Goal: Transaction & Acquisition: Purchase product/service

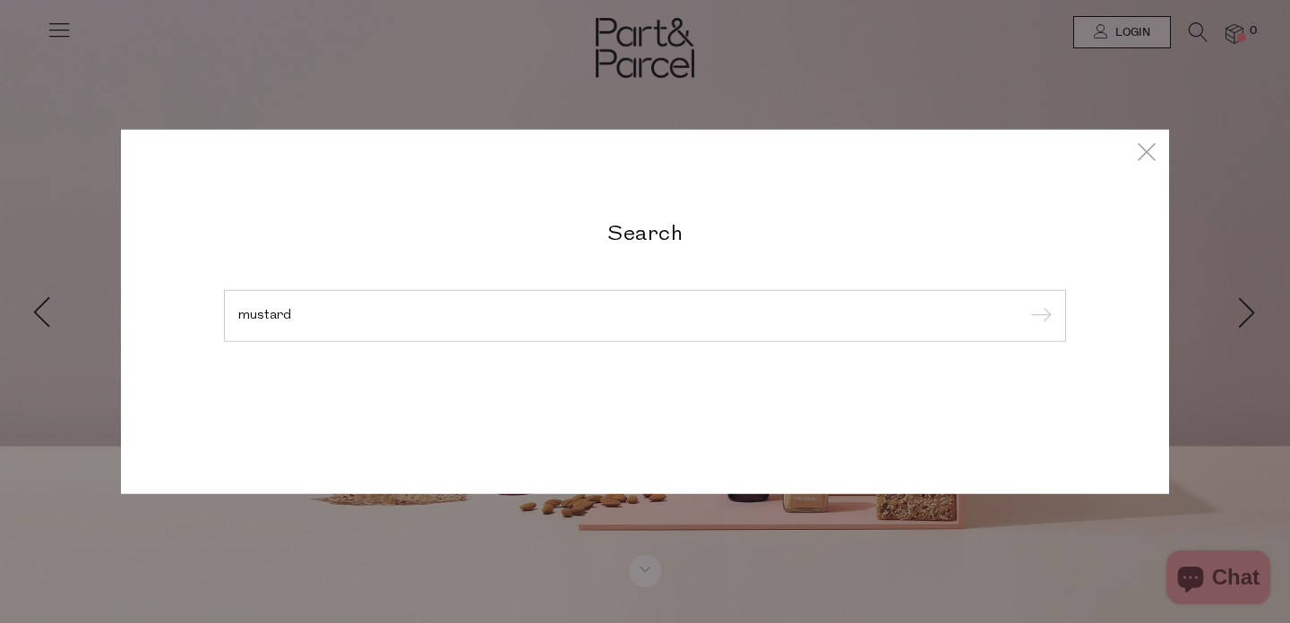
type input "mustard"
click at [1025, 304] on input "submit" at bounding box center [1038, 317] width 27 height 27
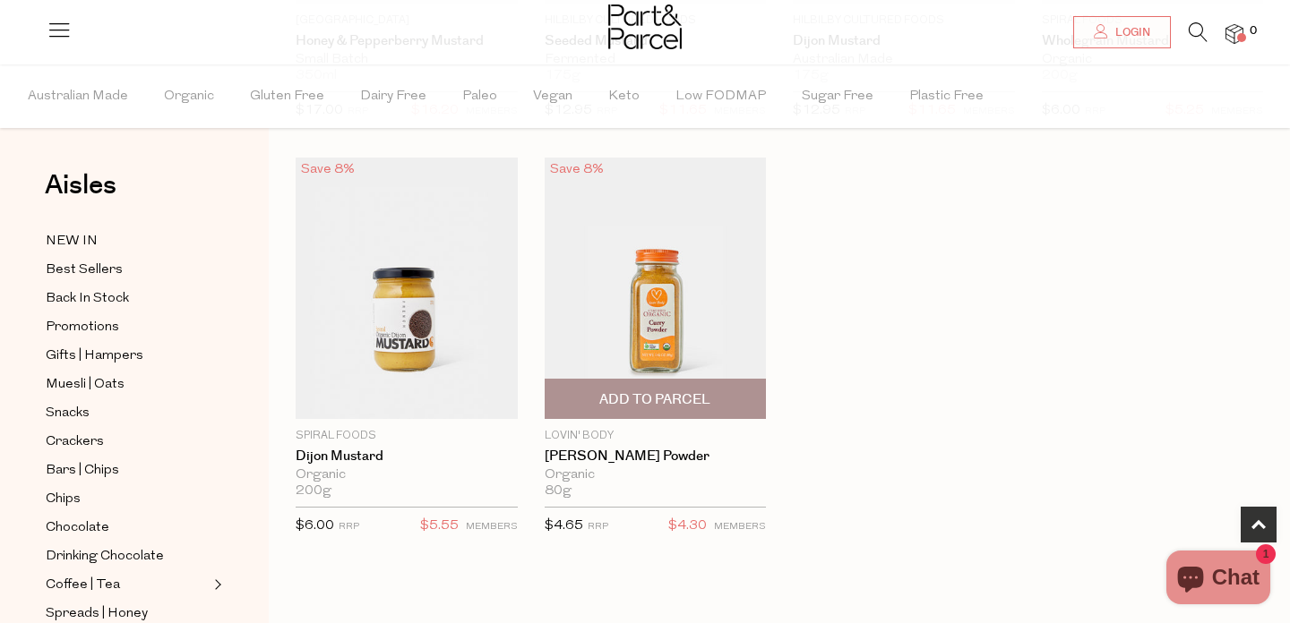
scroll to position [460, 0]
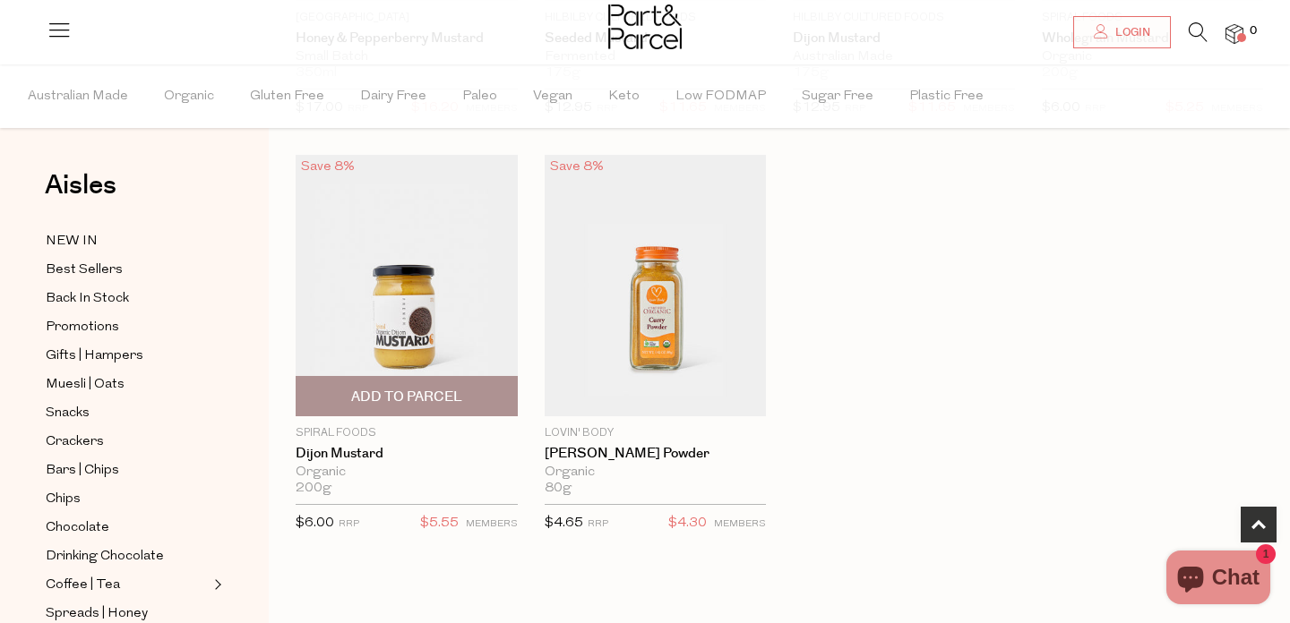
click at [400, 316] on img at bounding box center [407, 286] width 222 height 262
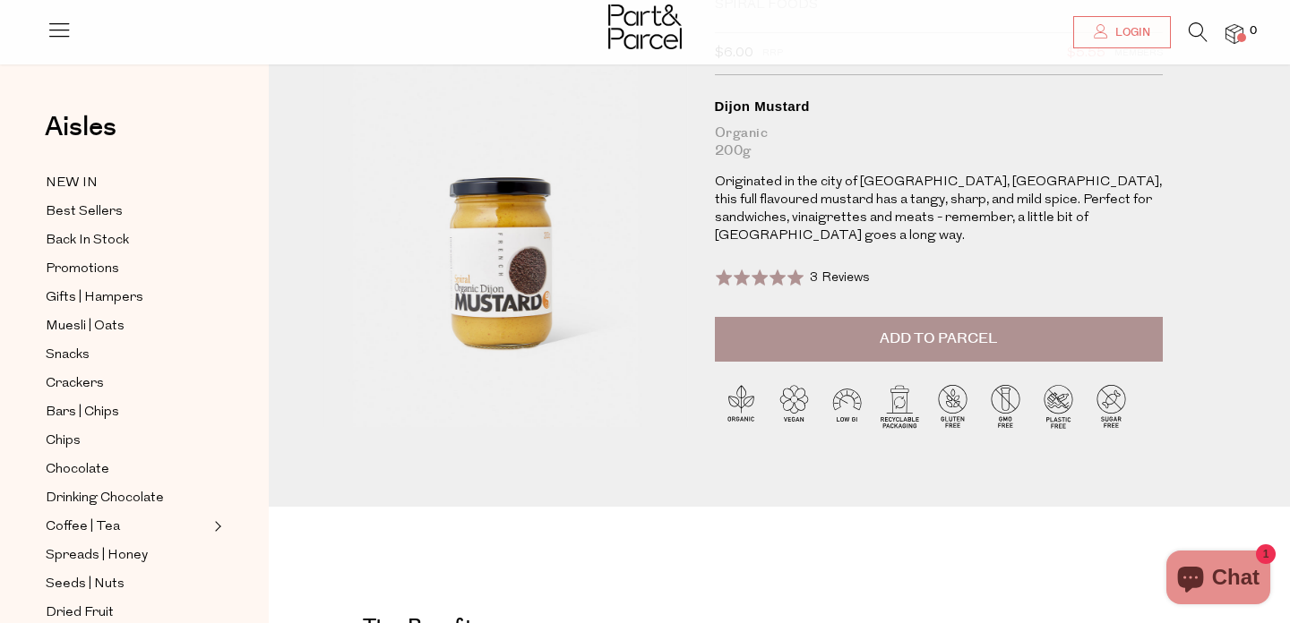
scroll to position [58, 0]
